Goal: Contribute content: Add original content to the website for others to see

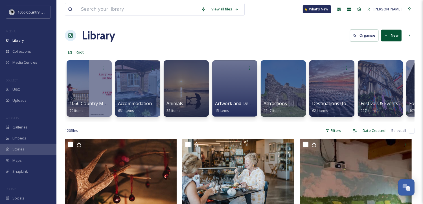
scroll to position [461, 0]
click at [279, 101] on span "Attractions" at bounding box center [275, 104] width 24 height 6
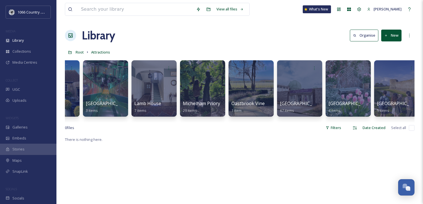
scroll to position [0, 1585]
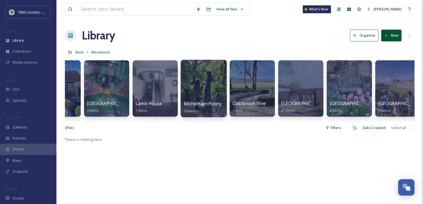
click at [205, 95] on div at bounding box center [204, 89] width 46 height 58
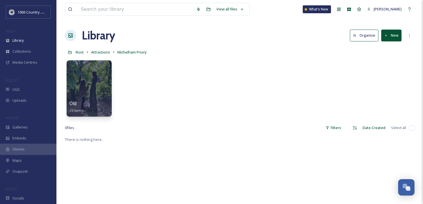
click at [390, 37] on button "New" at bounding box center [391, 36] width 20 height 12
click at [386, 47] on span "File Upload" at bounding box center [389, 48] width 19 height 5
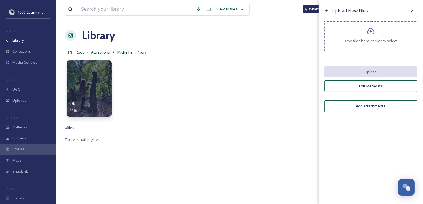
click at [360, 40] on span "Drop files here or click to select." at bounding box center [371, 40] width 54 height 5
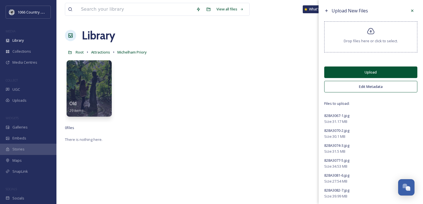
click at [356, 69] on button "Upload" at bounding box center [370, 73] width 93 height 12
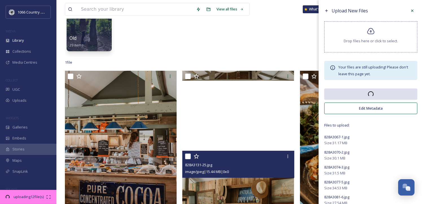
scroll to position [99, 0]
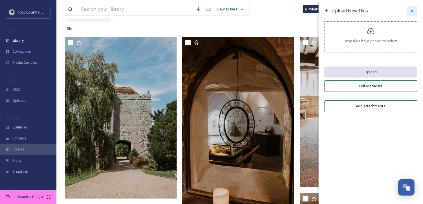
click at [412, 10] on icon at bounding box center [412, 11] width 2 height 2
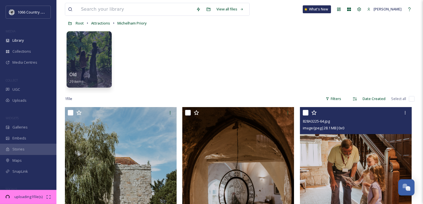
scroll to position [0, 0]
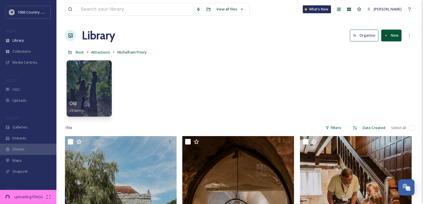
click at [413, 128] on input "checkbox" at bounding box center [412, 128] width 6 height 6
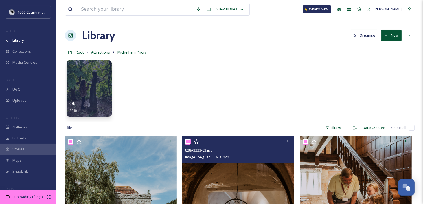
checkbox input "true"
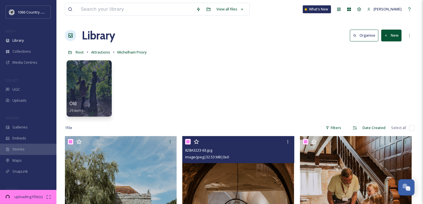
checkbox input "true"
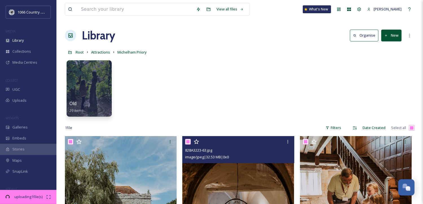
checkbox input "true"
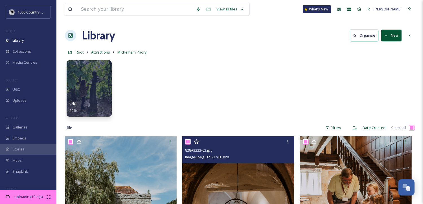
checkbox input "true"
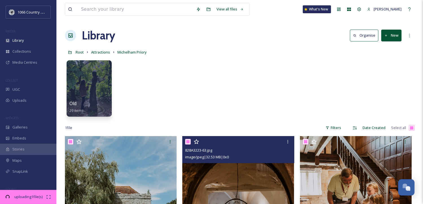
checkbox input "true"
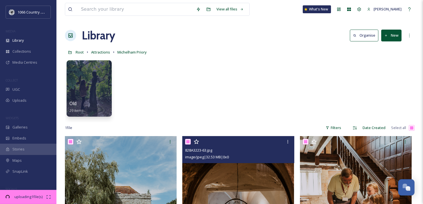
checkbox input "true"
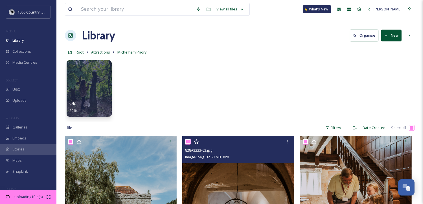
checkbox input "true"
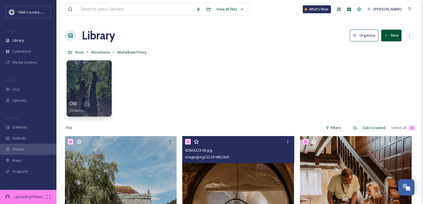
checkbox input "true"
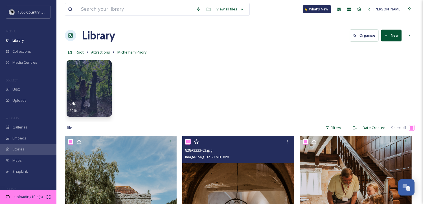
checkbox input "true"
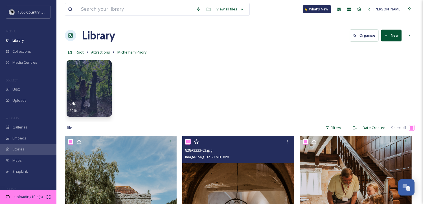
checkbox input "true"
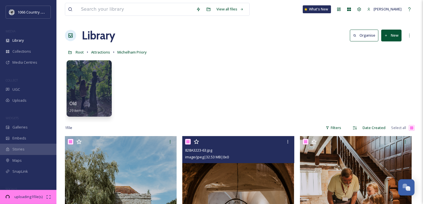
checkbox input "true"
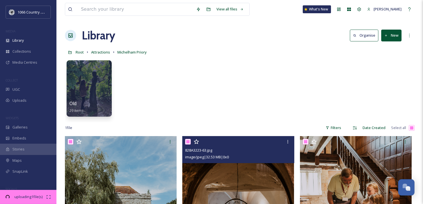
checkbox input "true"
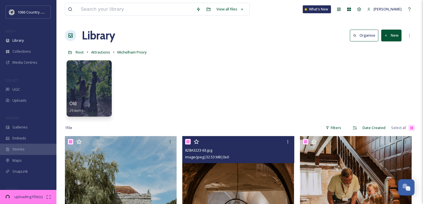
checkbox input "true"
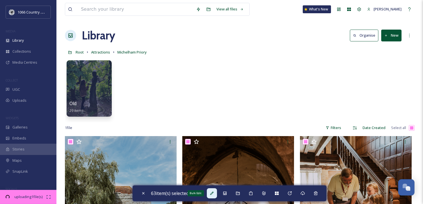
click at [212, 196] on div "Bulk Edit" at bounding box center [212, 194] width 10 height 10
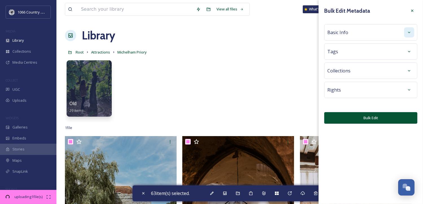
click at [409, 27] on div at bounding box center [409, 32] width 10 height 10
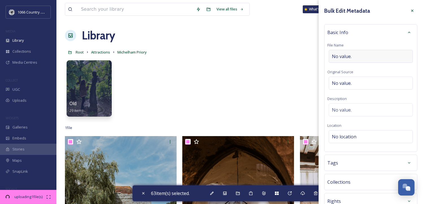
click at [351, 57] on span "No value." at bounding box center [342, 56] width 20 height 7
type input "Michelham Priory - Campaign Shoot"
click at [348, 111] on div "No value." at bounding box center [371, 108] width 84 height 13
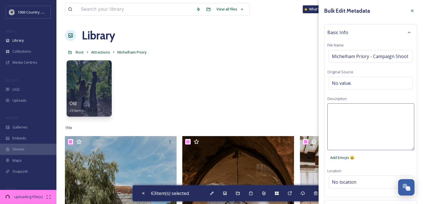
paste textarea "1066 Photography Campaign 2025 - [PERSON_NAME] Photography”"
type textarea "1066 Photography Campaign 2025 - [PERSON_NAME] Photography"
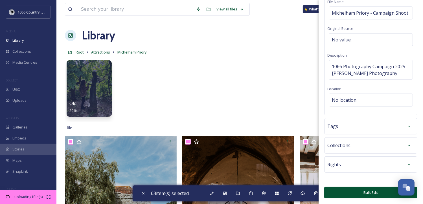
scroll to position [49, 0]
click at [353, 190] on button "Bulk Edit" at bounding box center [370, 193] width 93 height 12
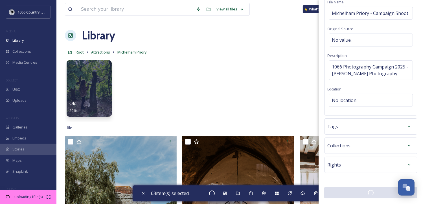
checkbox input "false"
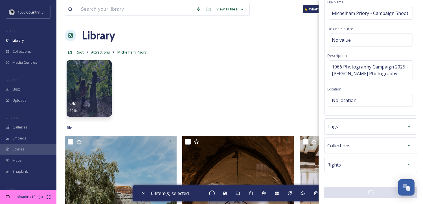
checkbox input "false"
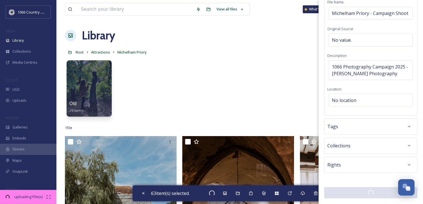
checkbox input "false"
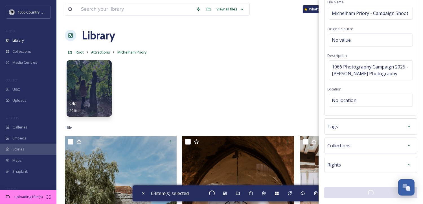
checkbox input "false"
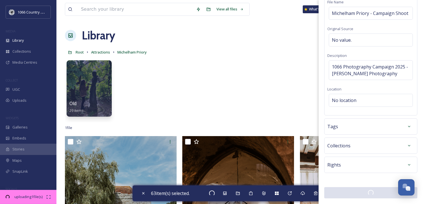
checkbox input "false"
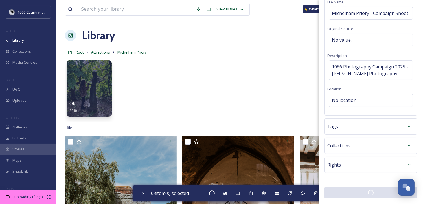
checkbox input "false"
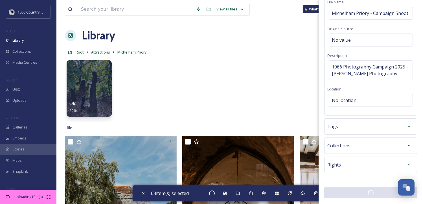
checkbox input "false"
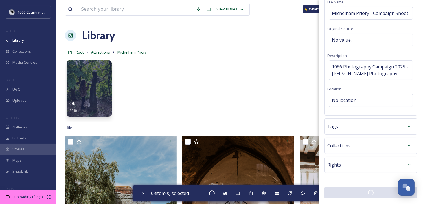
checkbox input "false"
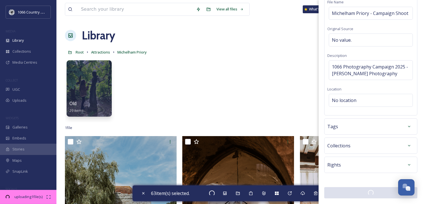
checkbox input "false"
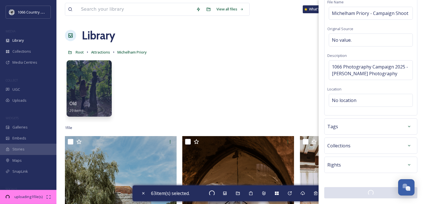
checkbox input "false"
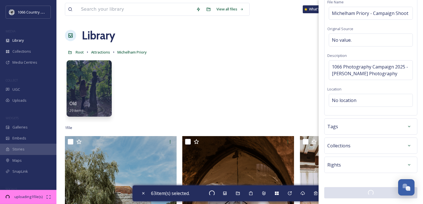
checkbox input "false"
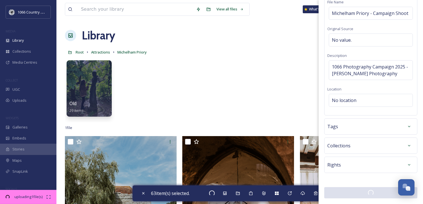
checkbox input "false"
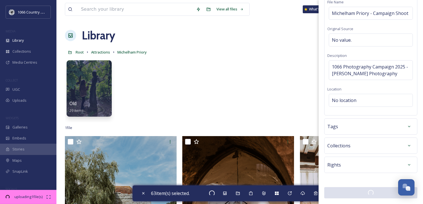
checkbox input "false"
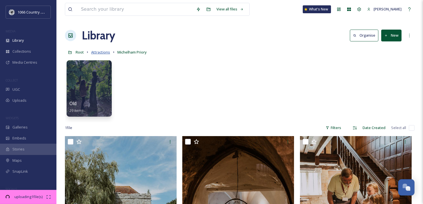
click at [103, 52] on span "Attractions" at bounding box center [100, 52] width 19 height 5
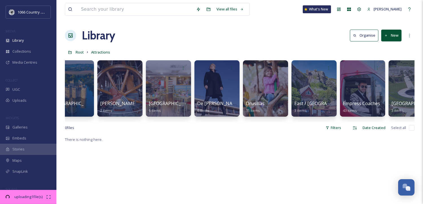
scroll to position [0, 576]
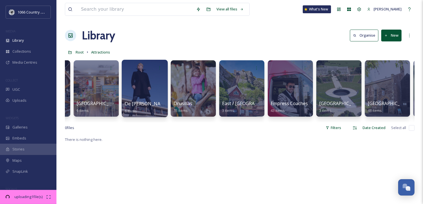
click at [160, 97] on div at bounding box center [145, 89] width 46 height 58
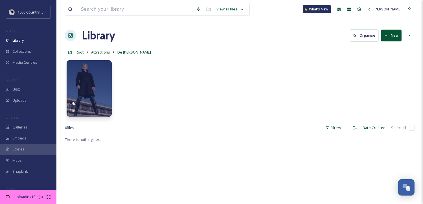
click at [389, 36] on button "New" at bounding box center [391, 36] width 20 height 12
click at [385, 48] on span "File Upload" at bounding box center [389, 48] width 19 height 5
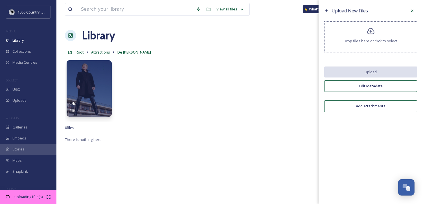
click at [368, 34] on icon at bounding box center [371, 31] width 8 height 8
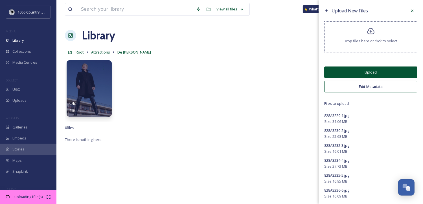
click at [372, 68] on button "Upload" at bounding box center [370, 73] width 93 height 12
